Goal: Transaction & Acquisition: Book appointment/travel/reservation

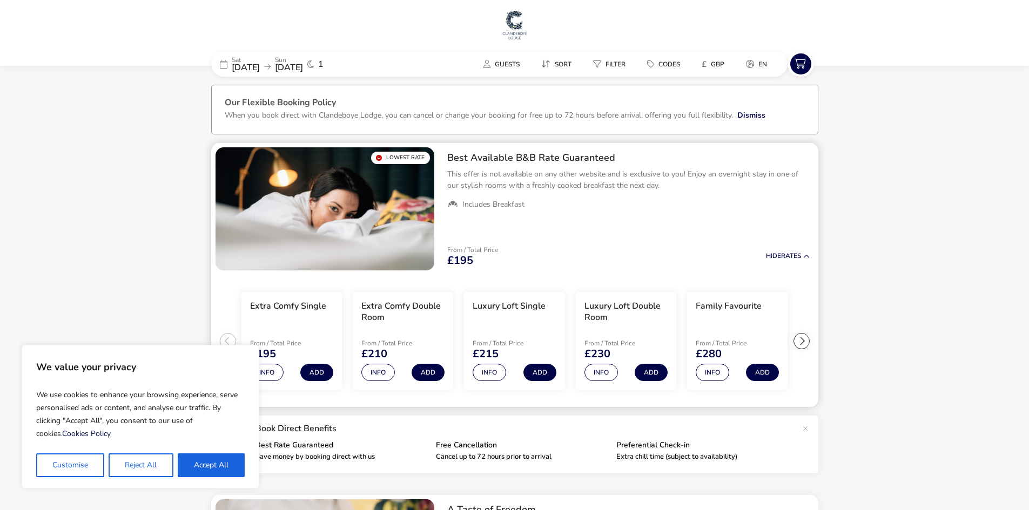
click at [797, 341] on div at bounding box center [801, 341] width 16 height 16
click at [799, 341] on ul "Extra Comfy Single From / Total Price £195 Info Add Extra Comfy Double Room Fro…" at bounding box center [514, 341] width 607 height 133
click at [800, 341] on ul "Extra Comfy Single From / Total Price £195 Info Add Extra Comfy Double Room Fro…" at bounding box center [514, 341] width 607 height 133
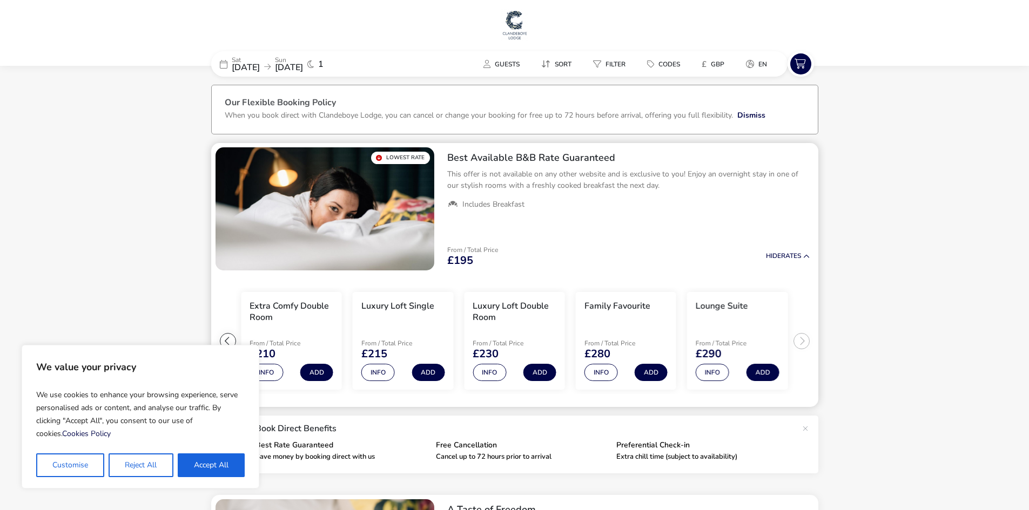
click at [709, 308] on h3 "Lounge Suite" at bounding box center [721, 306] width 52 height 11
click at [708, 367] on button "Info" at bounding box center [711, 372] width 33 height 17
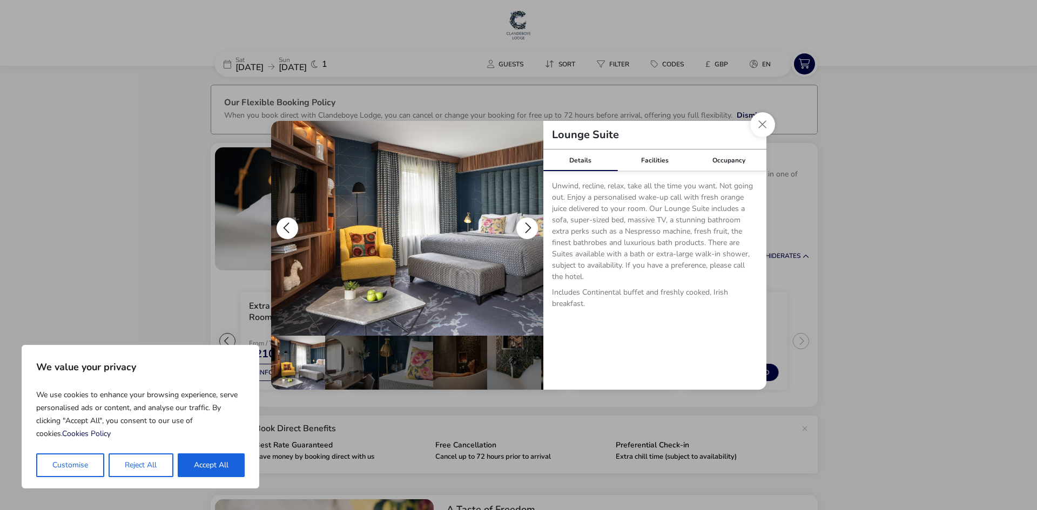
click at [532, 226] on button "details" at bounding box center [527, 229] width 22 height 22
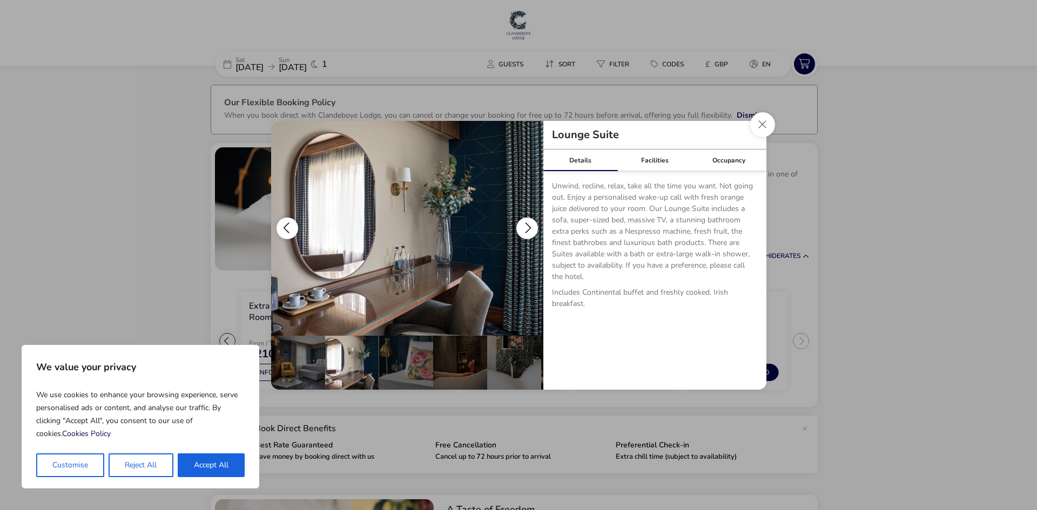
click at [532, 226] on button "details" at bounding box center [527, 229] width 22 height 22
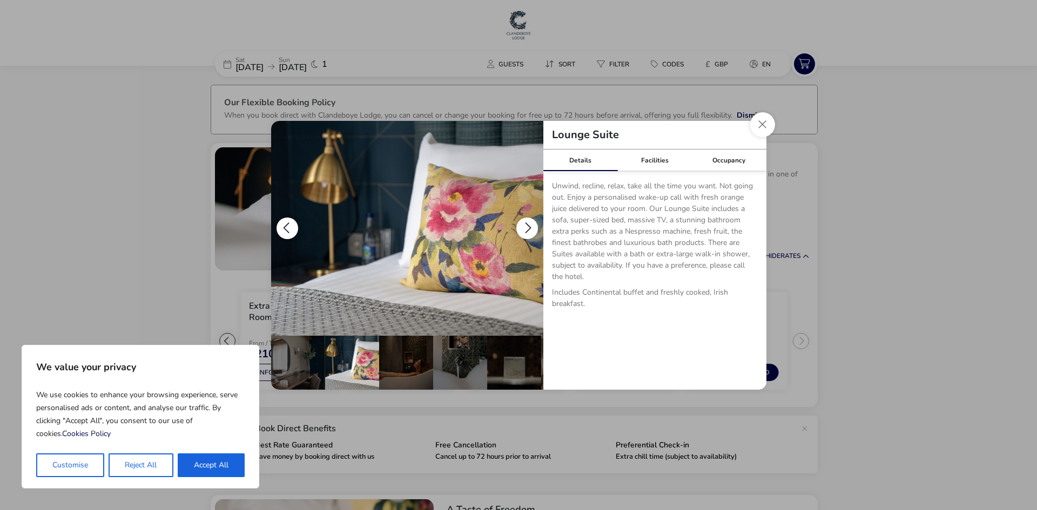
click at [532, 228] on button "details" at bounding box center [527, 229] width 22 height 22
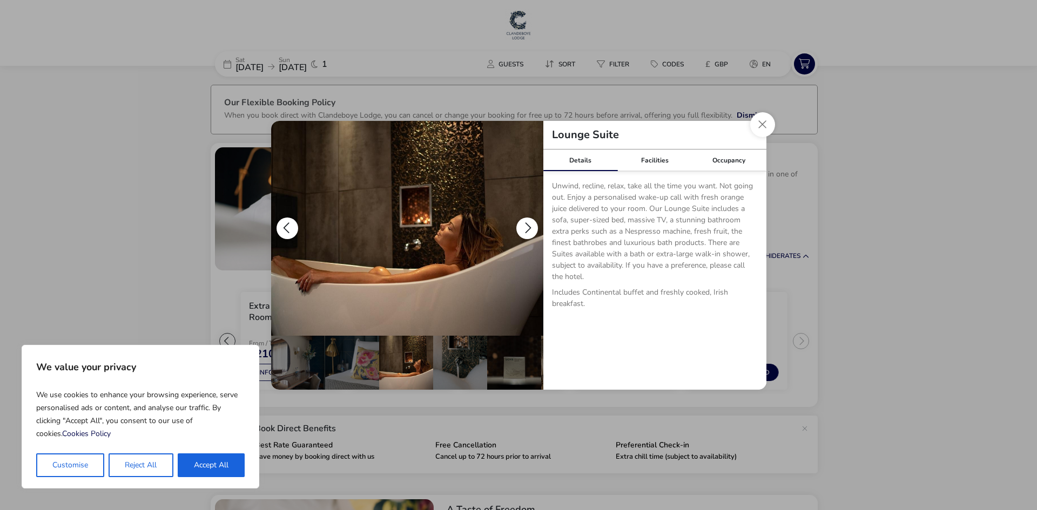
scroll to position [0, 108]
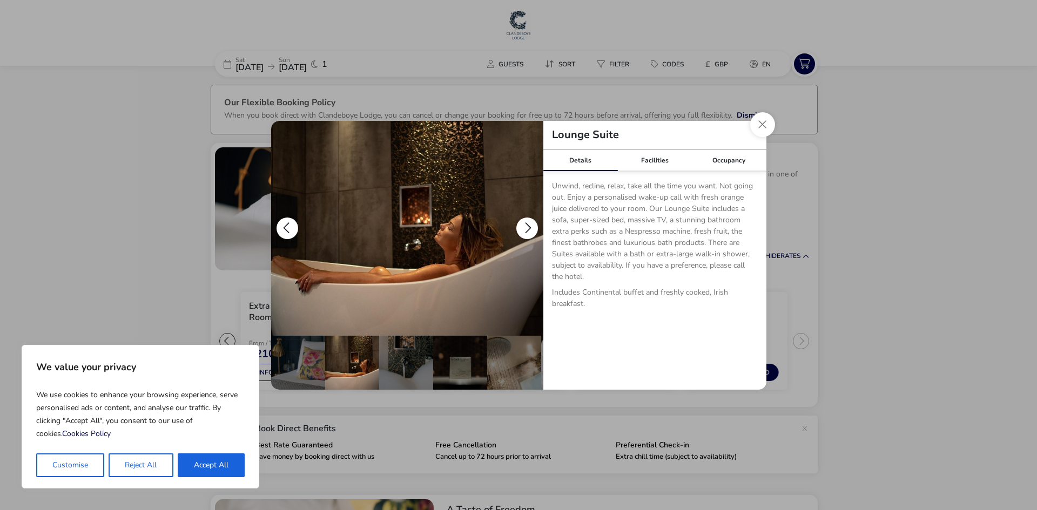
click at [532, 228] on button "details" at bounding box center [527, 229] width 22 height 22
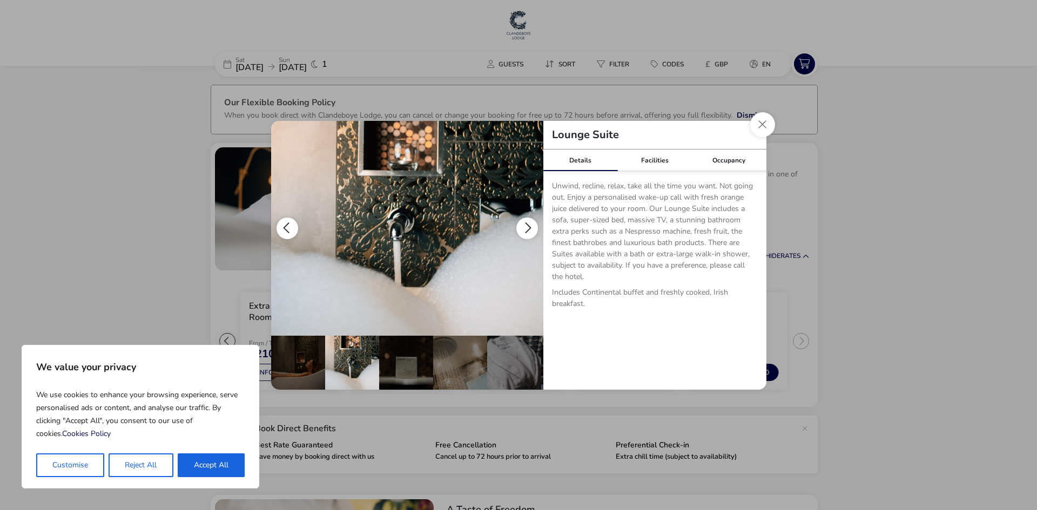
click at [532, 228] on button "details" at bounding box center [527, 229] width 22 height 22
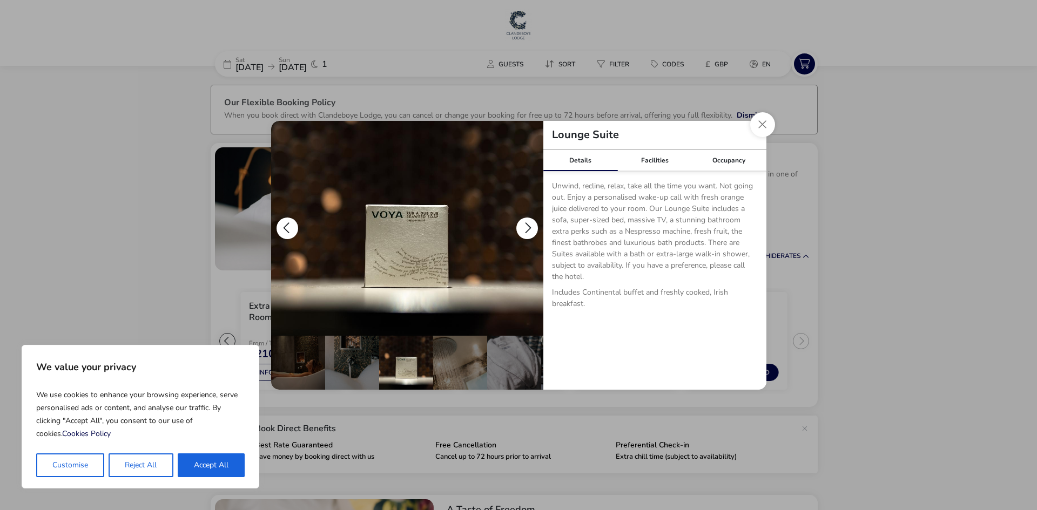
scroll to position [0, 216]
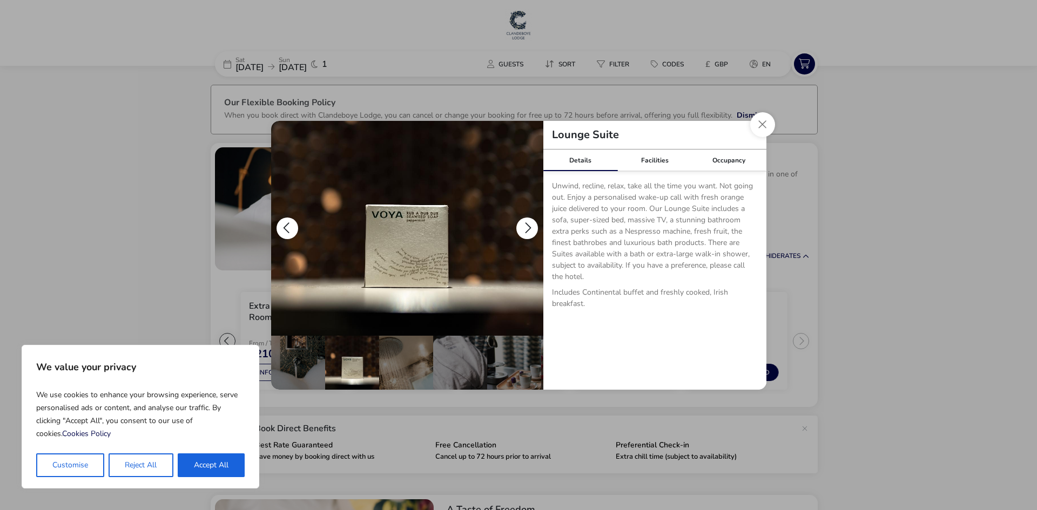
click at [532, 228] on button "details" at bounding box center [527, 229] width 22 height 22
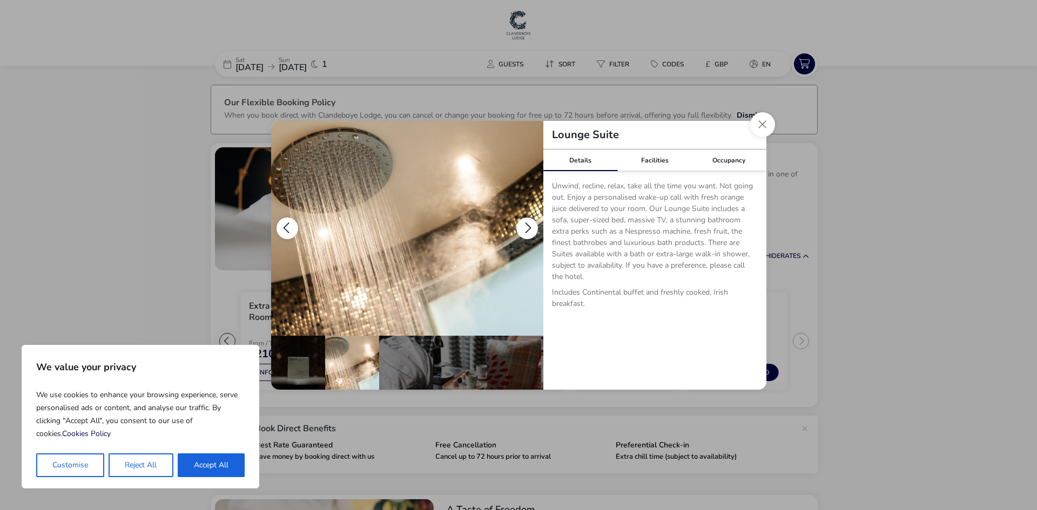
click at [532, 228] on button "details" at bounding box center [527, 229] width 22 height 22
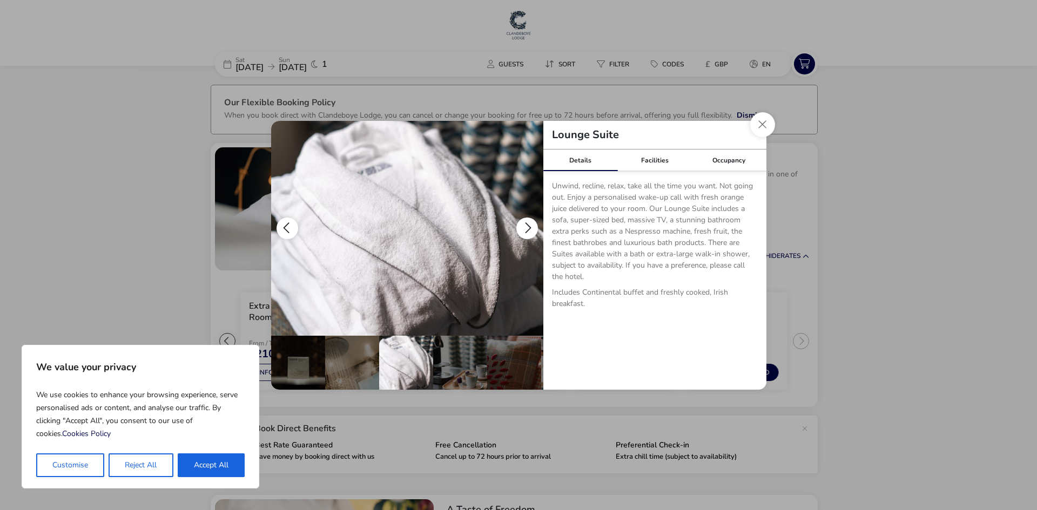
scroll to position [0, 322]
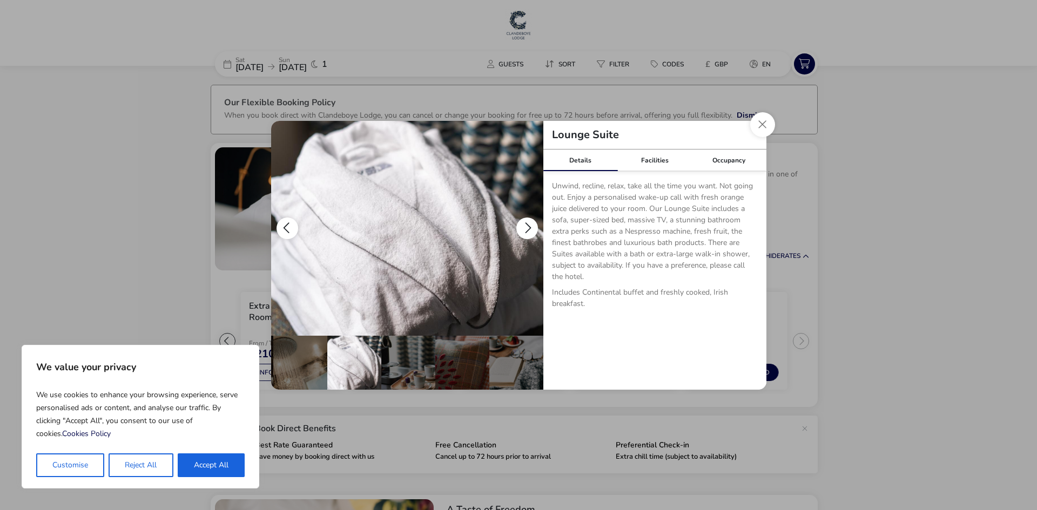
click at [534, 230] on button "details" at bounding box center [527, 229] width 22 height 22
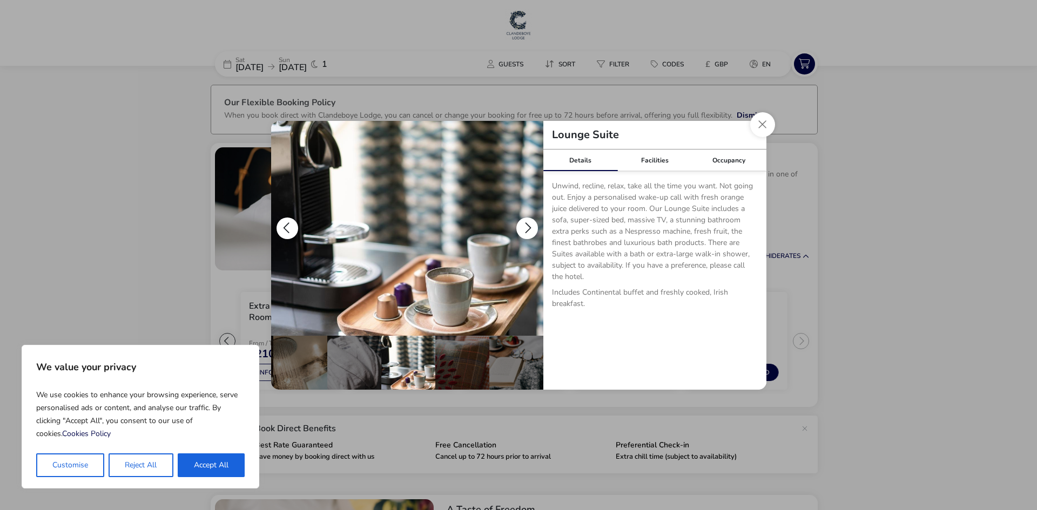
click at [534, 230] on button "details" at bounding box center [527, 229] width 22 height 22
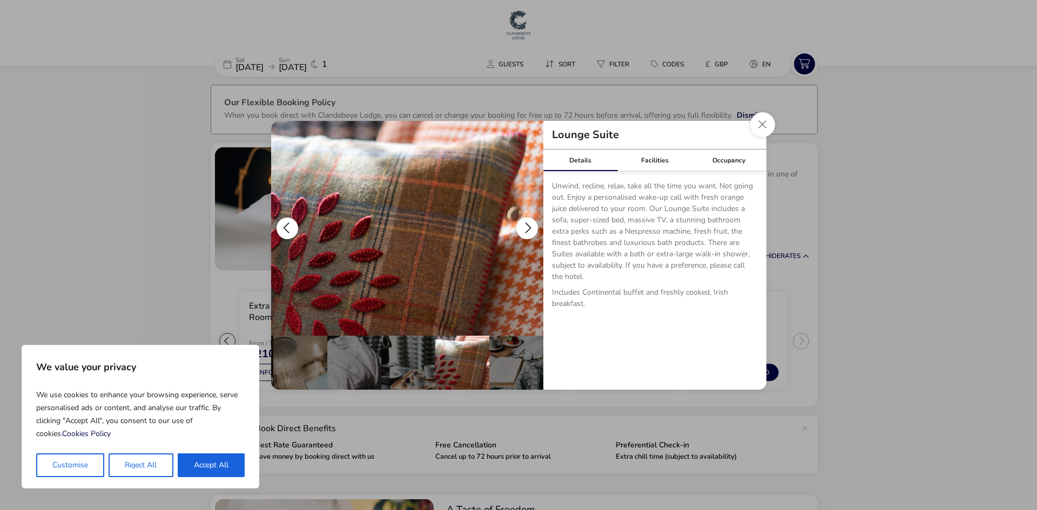
click at [534, 230] on button "details" at bounding box center [527, 229] width 22 height 22
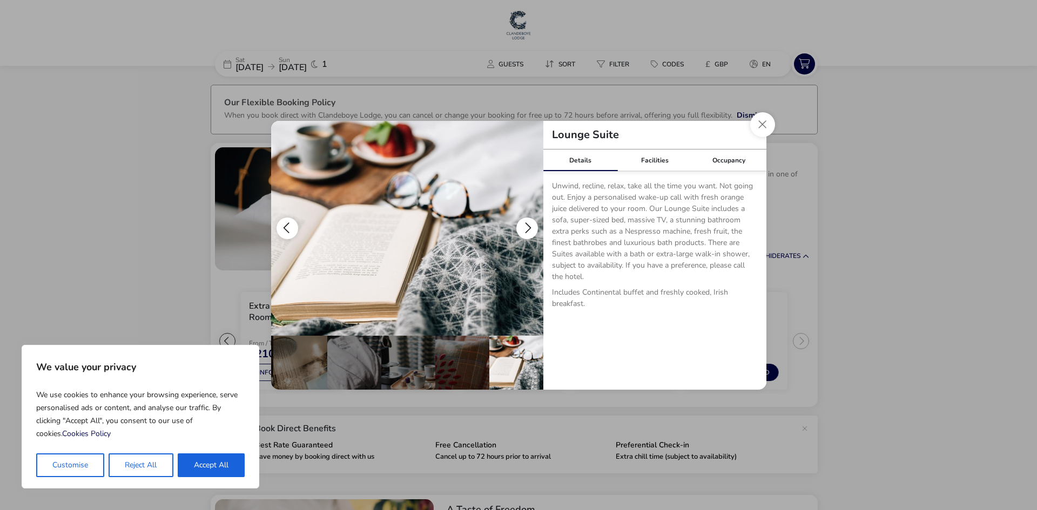
click at [534, 230] on button "details" at bounding box center [527, 229] width 22 height 22
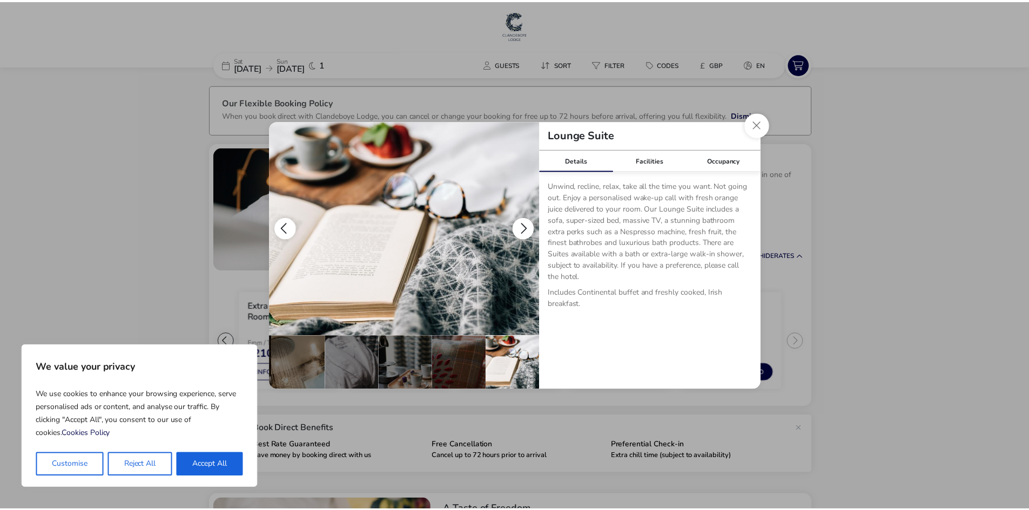
scroll to position [0, 0]
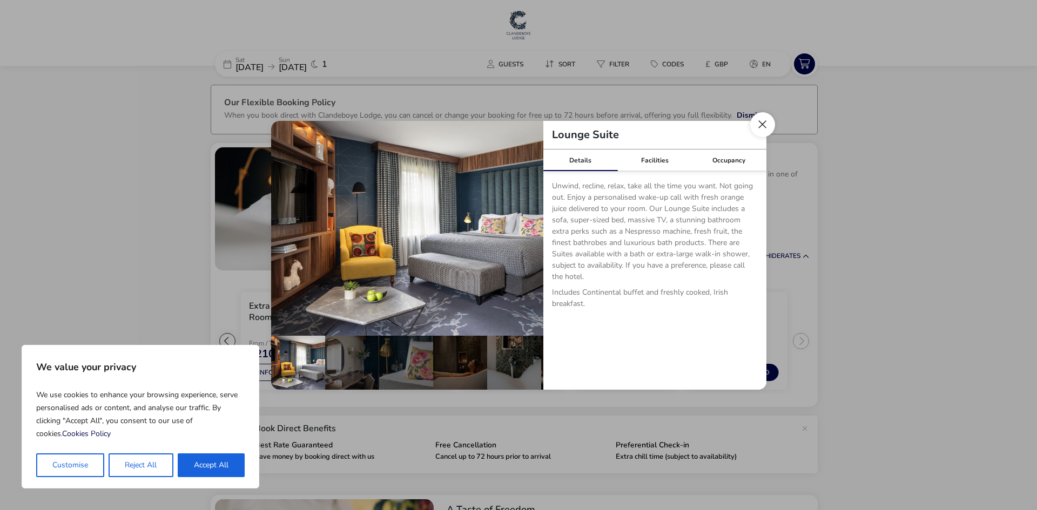
click at [760, 125] on button "Close dialog" at bounding box center [762, 124] width 25 height 25
